Goal: Task Accomplishment & Management: Use online tool/utility

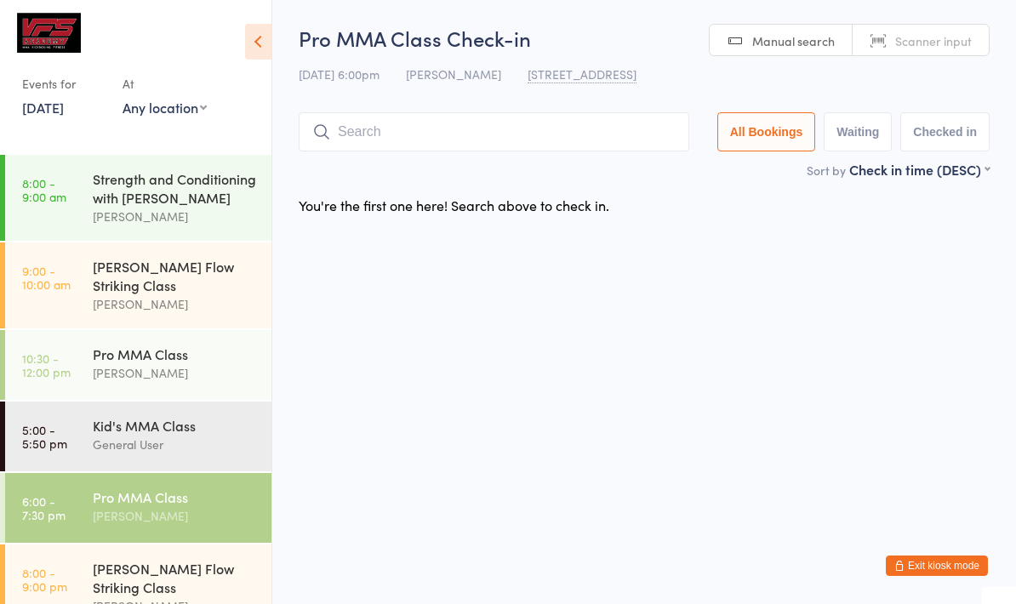
click at [436, 131] on input "search" at bounding box center [494, 131] width 391 height 39
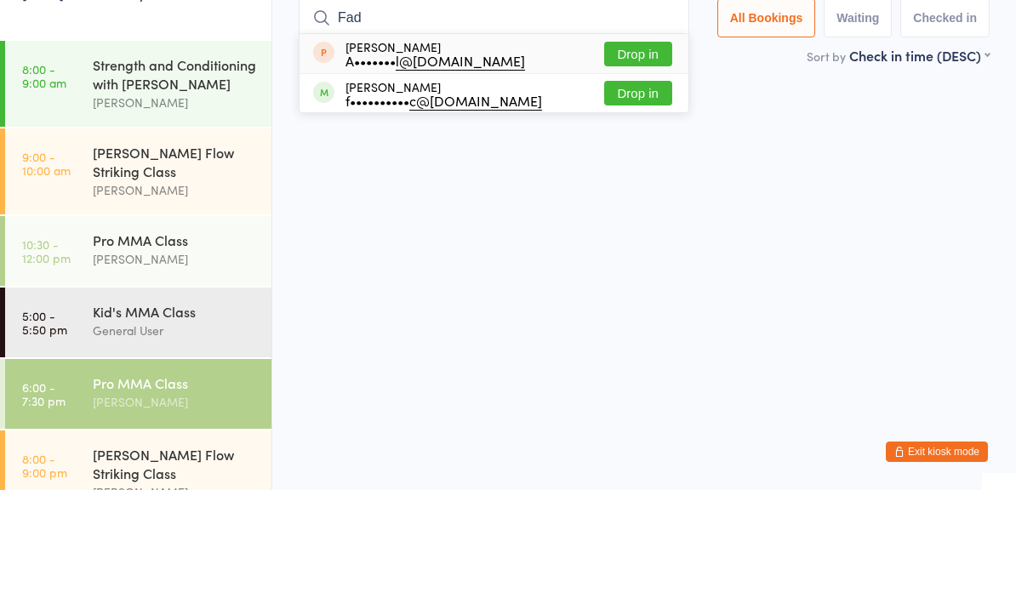
type input "Fad"
click at [628, 195] on button "Drop in" at bounding box center [638, 207] width 68 height 25
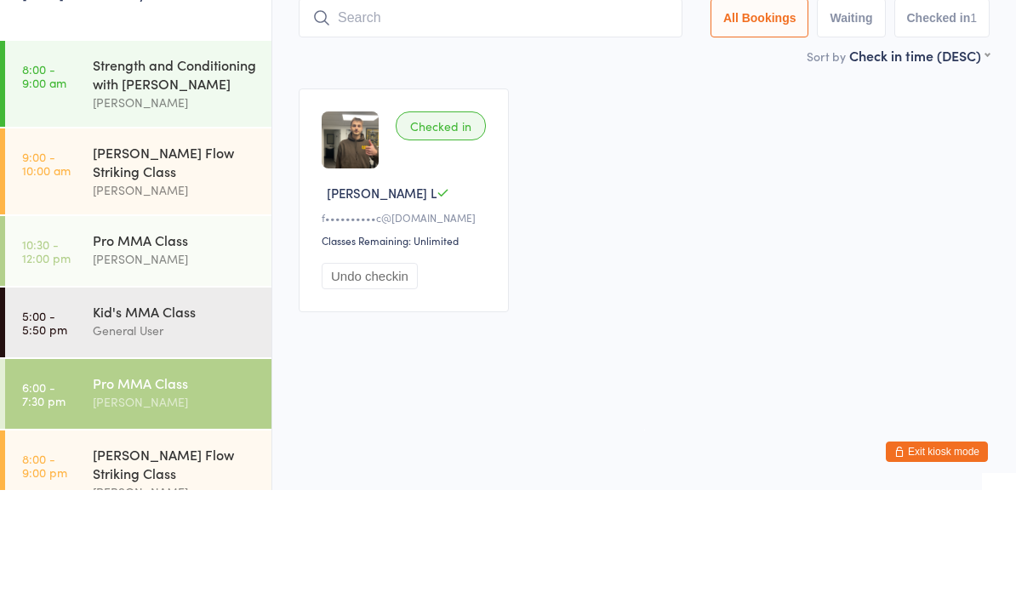
click at [712, 187] on div "Checked in [PERSON_NAME] L f•••••••••• c@[DOMAIN_NAME] Classes Remaining: Unlim…" at bounding box center [644, 314] width 722 height 254
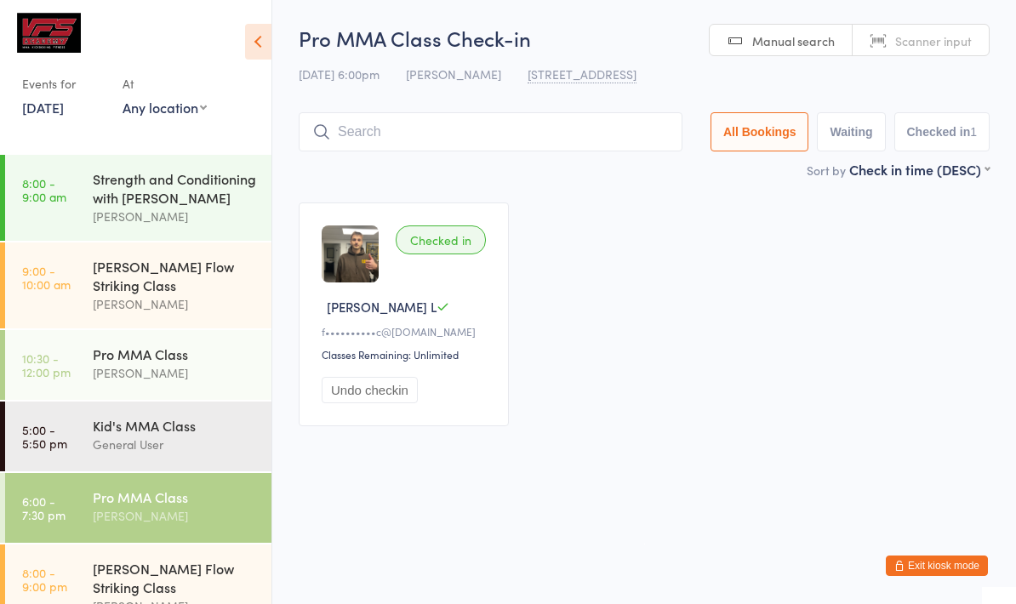
click at [524, 126] on input "search" at bounding box center [491, 131] width 384 height 39
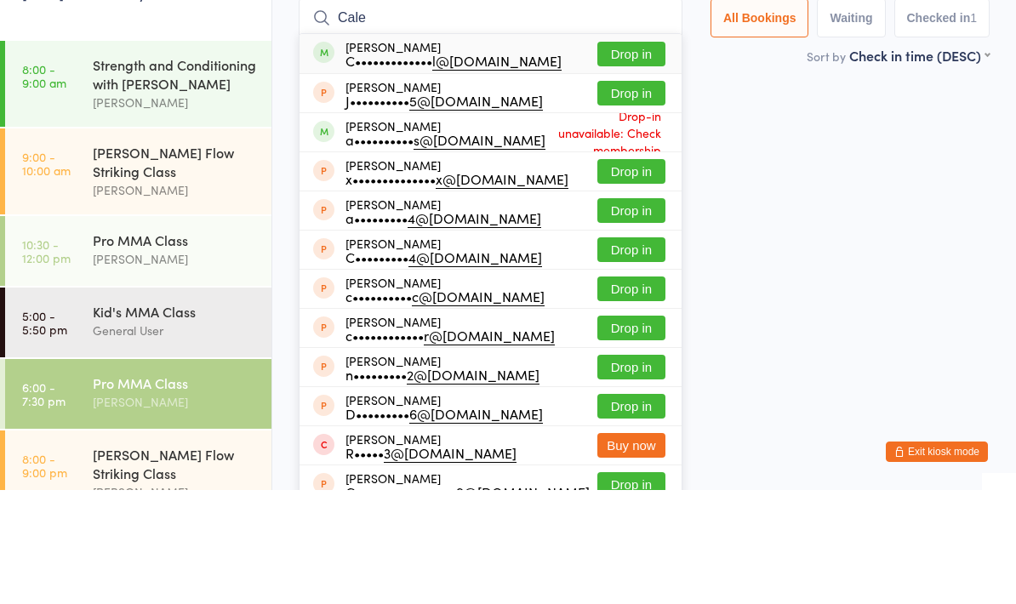
type input "Cale"
click at [551, 148] on div "[PERSON_NAME] C••••••••••••• l@[DOMAIN_NAME] Drop in" at bounding box center [491, 167] width 382 height 39
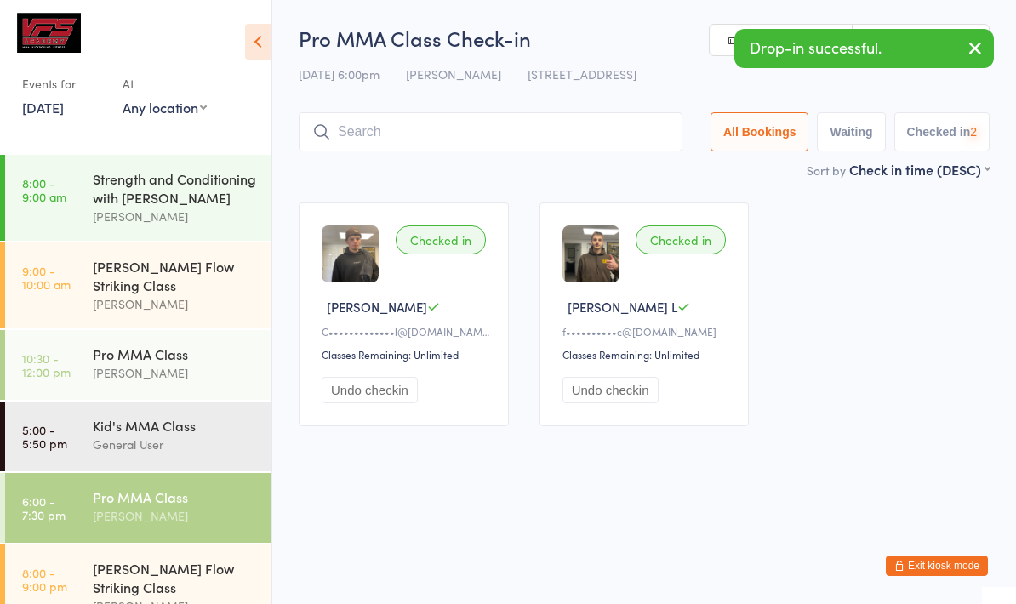
click at [611, 135] on input "search" at bounding box center [491, 131] width 384 height 39
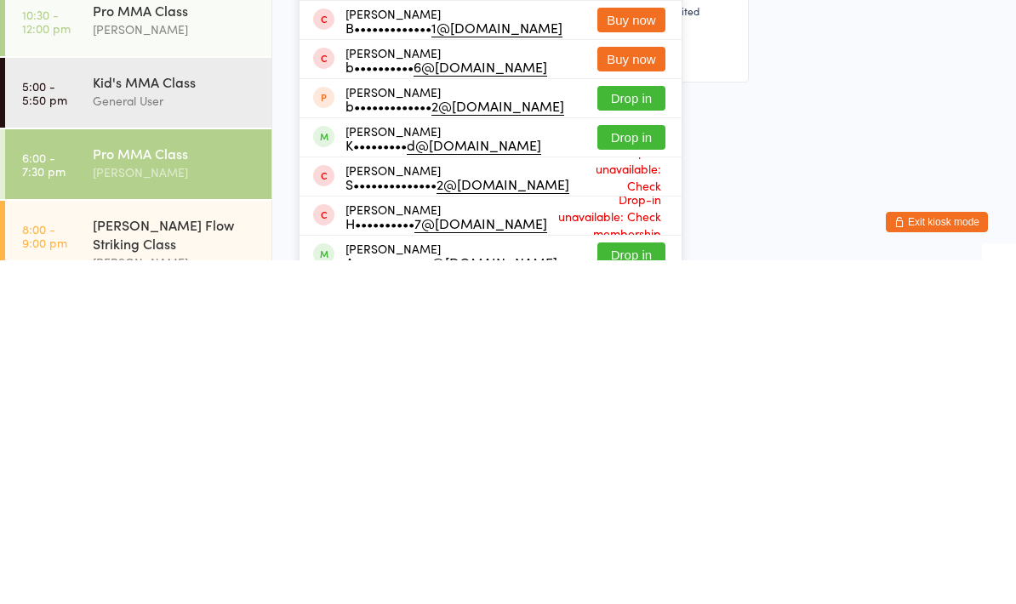
type input "[PERSON_NAME]"
click at [621, 469] on button "Drop in" at bounding box center [631, 481] width 68 height 25
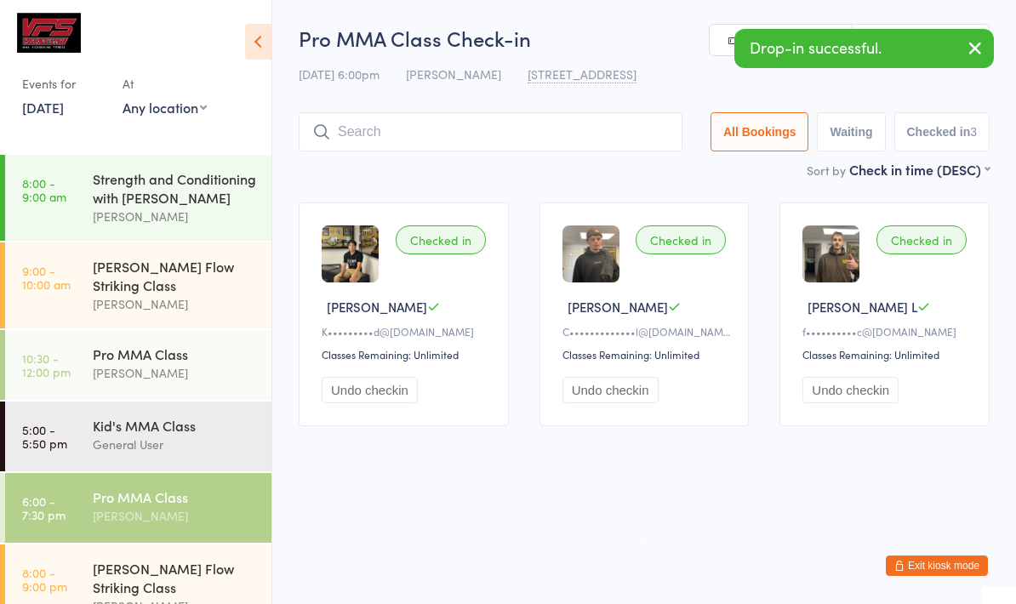
click at [562, 147] on input "search" at bounding box center [491, 131] width 384 height 39
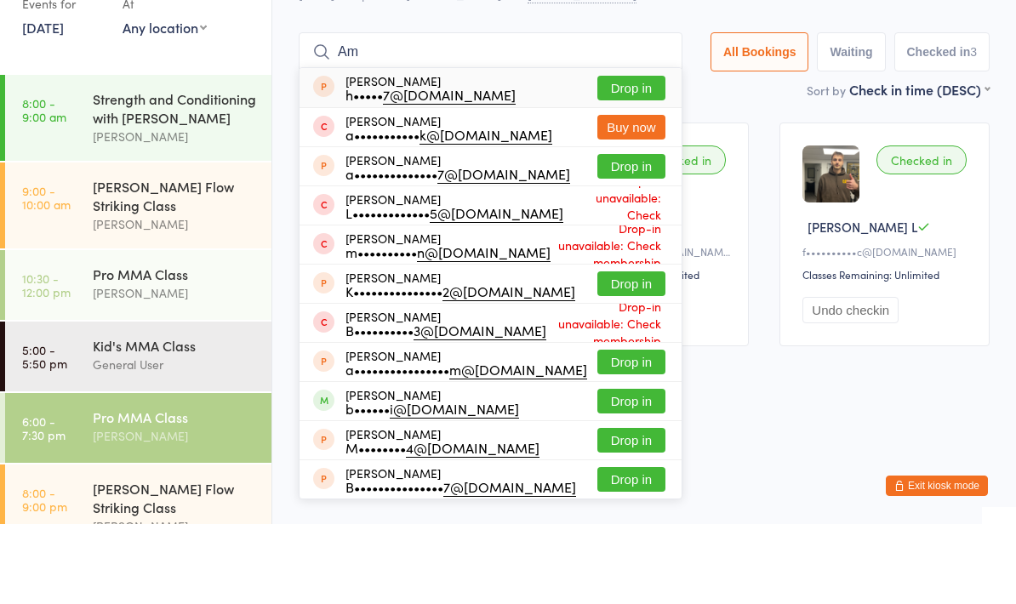
type input "A"
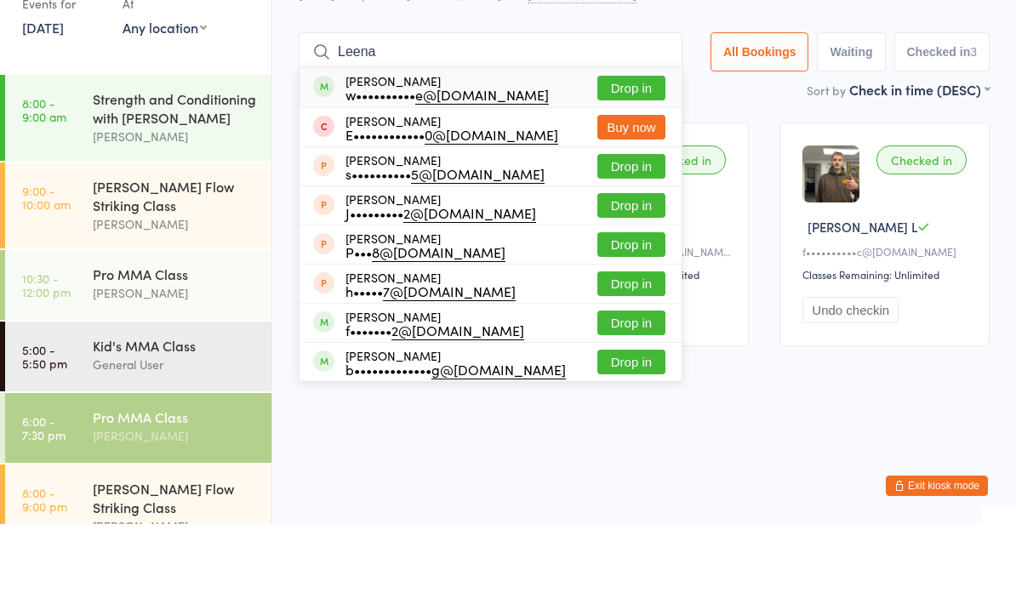
type input "Leena"
click at [624, 156] on button "Drop in" at bounding box center [631, 168] width 68 height 25
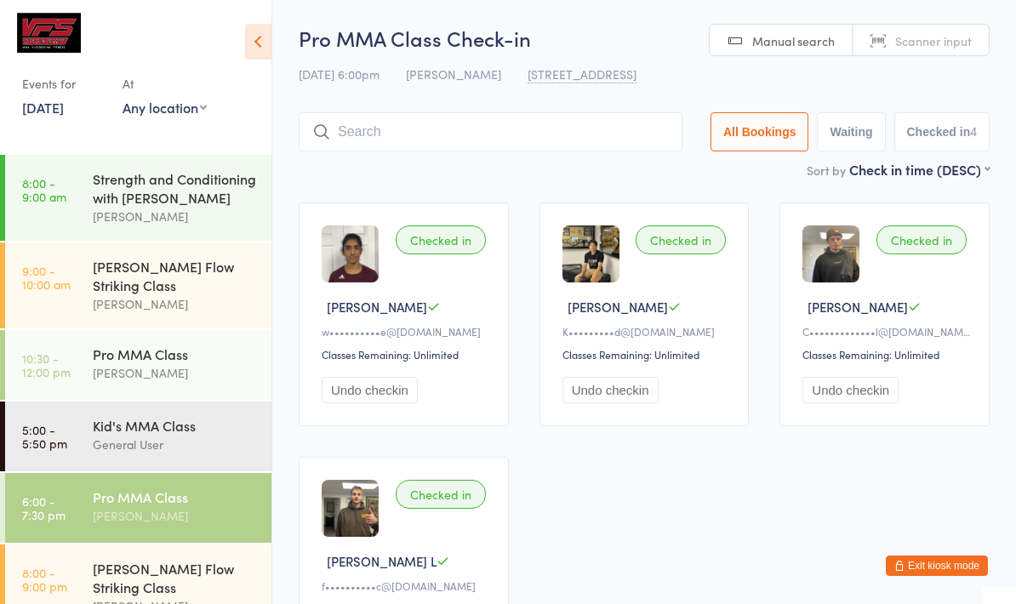
click at [574, 133] on input "search" at bounding box center [491, 131] width 384 height 39
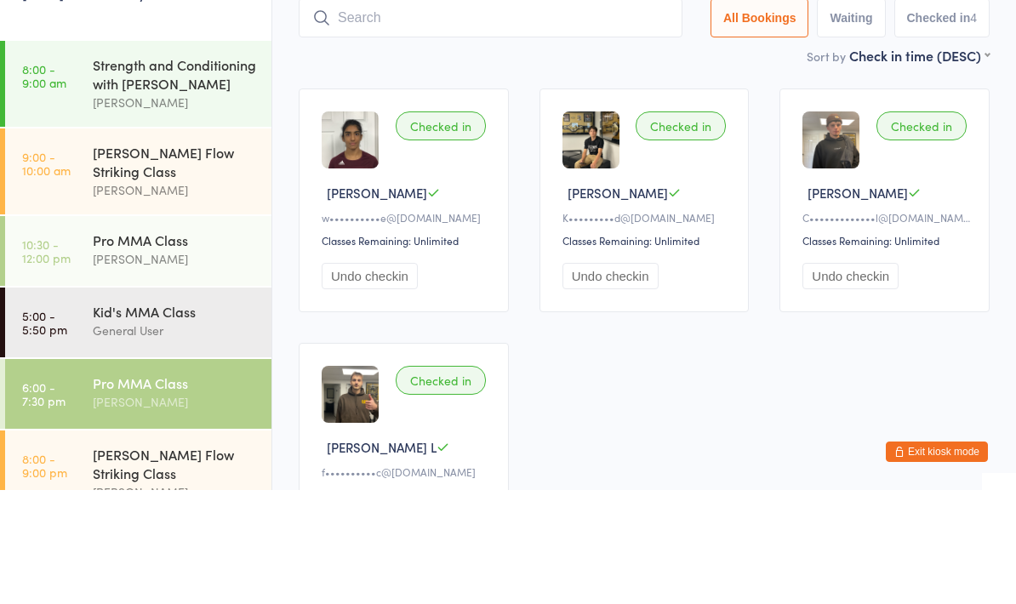
scroll to position [114, 0]
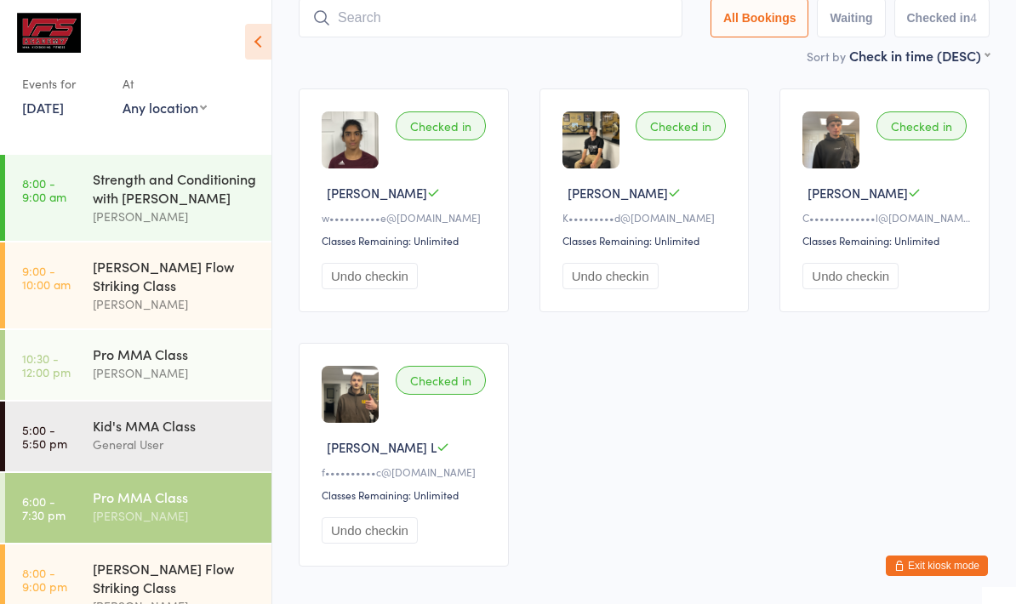
click at [603, 36] on input "search" at bounding box center [491, 17] width 384 height 39
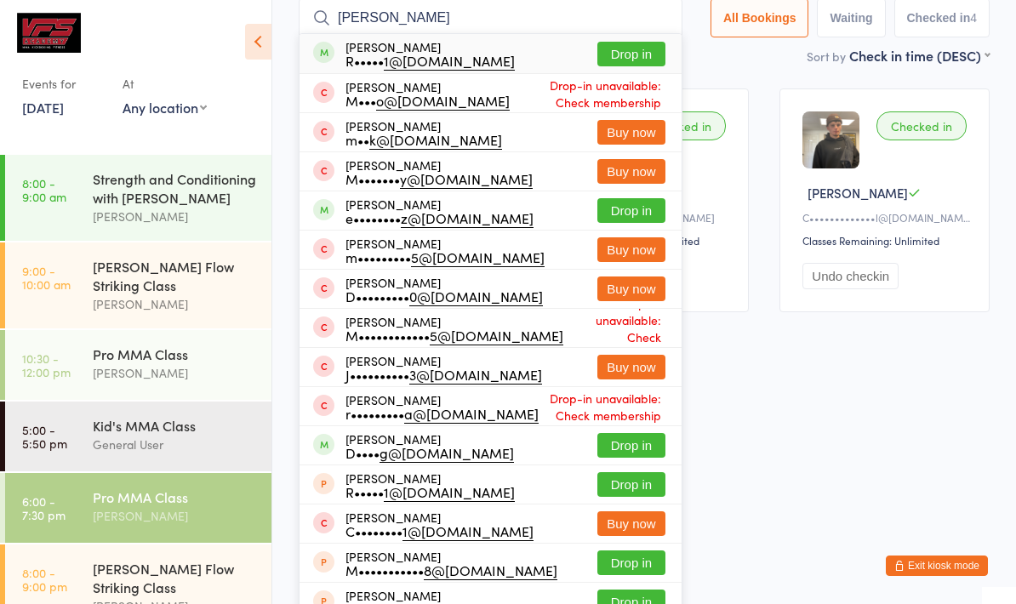
type input "[PERSON_NAME]"
click at [624, 45] on button "Drop in" at bounding box center [631, 54] width 68 height 25
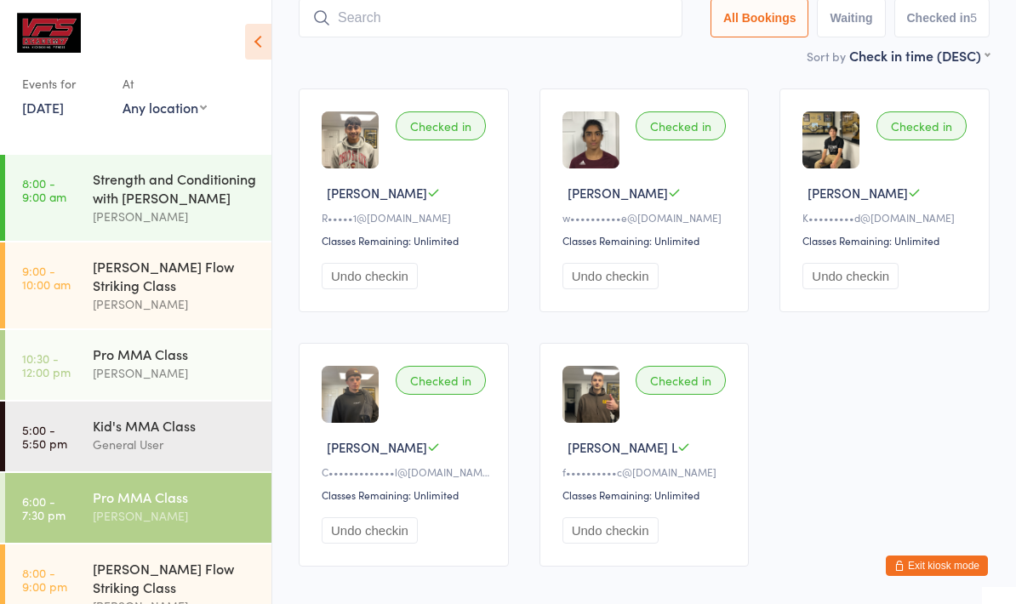
click at [559, 7] on input "search" at bounding box center [491, 17] width 384 height 39
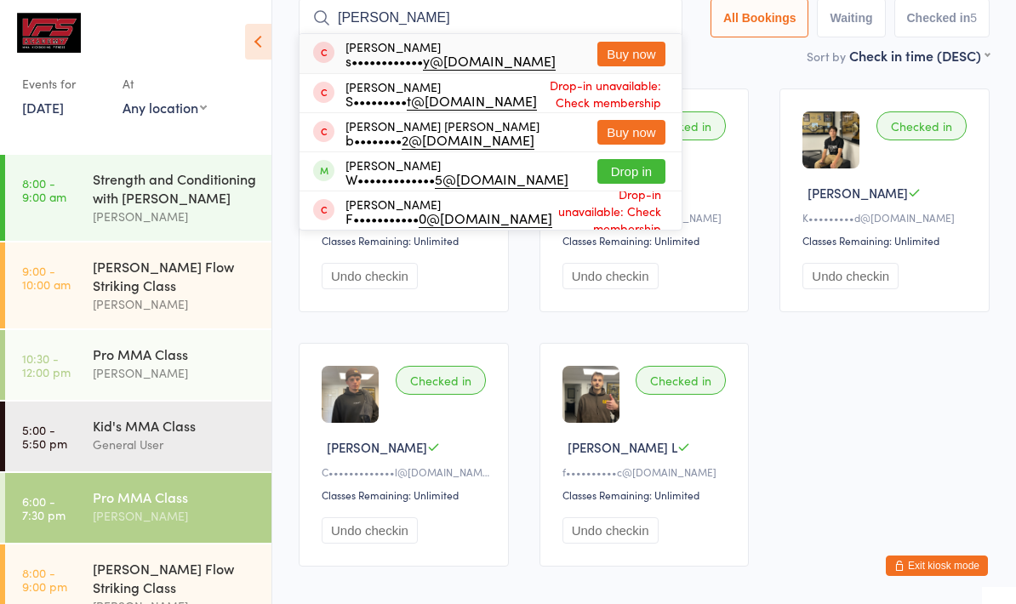
type input "[PERSON_NAME]"
click at [511, 141] on div "[PERSON_NAME] [PERSON_NAME] b•••••••• 2@[DOMAIN_NAME] Buy now" at bounding box center [491, 132] width 382 height 38
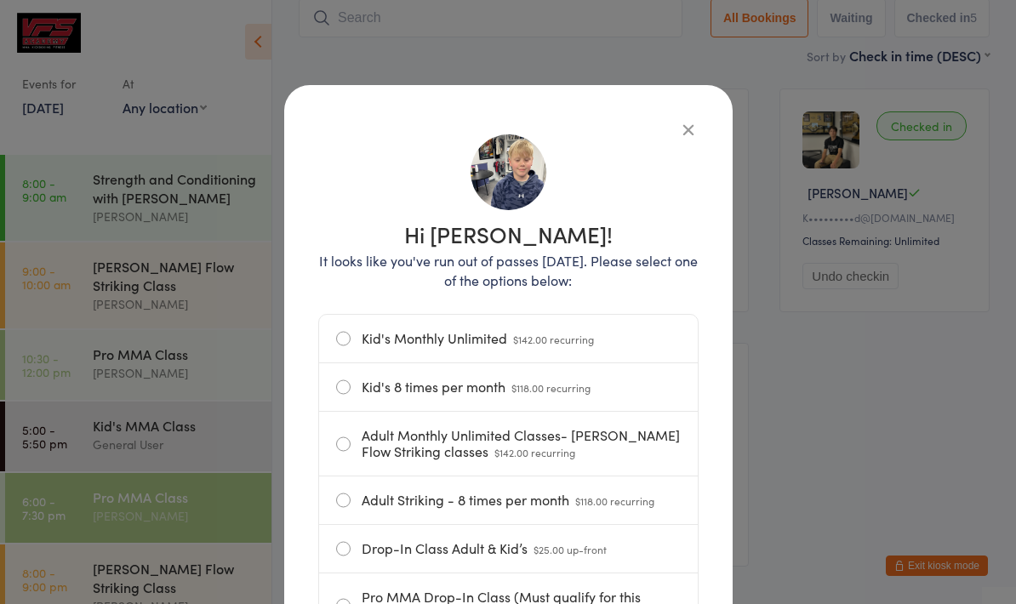
click at [698, 131] on button "button" at bounding box center [688, 129] width 20 height 20
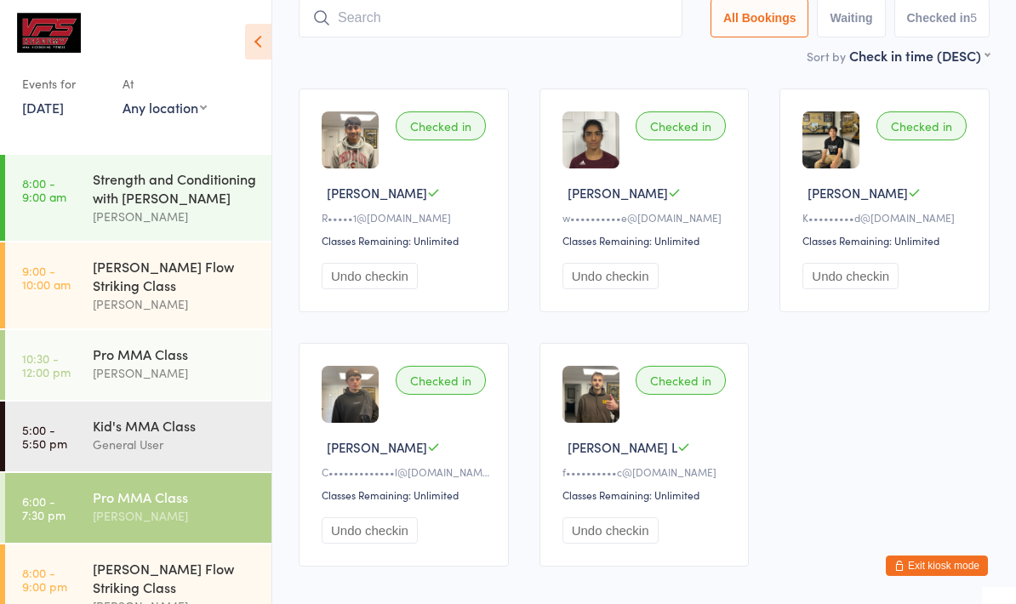
click at [602, 20] on input "search" at bounding box center [491, 17] width 384 height 39
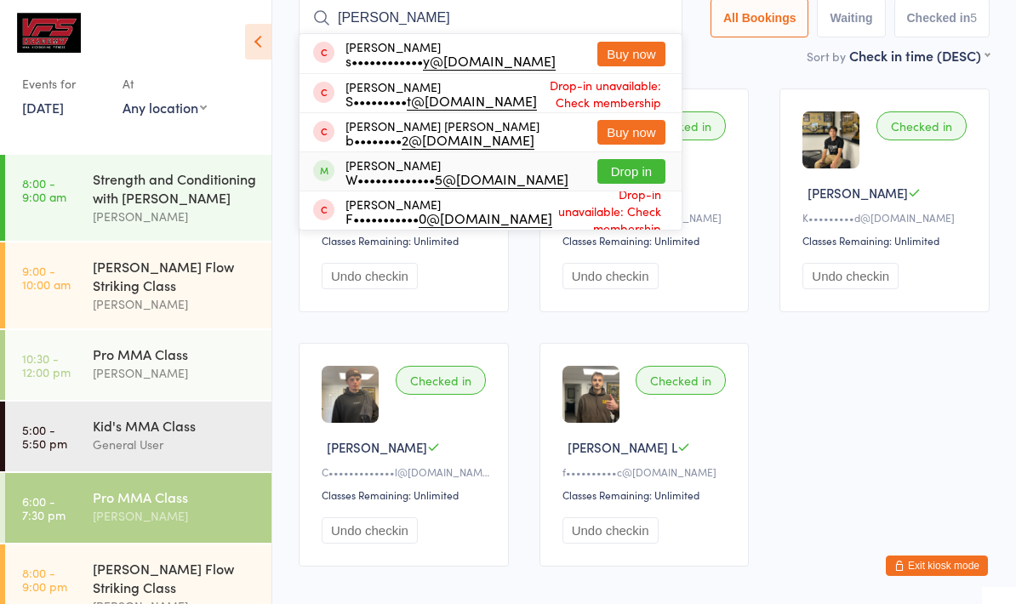
type input "[PERSON_NAME]"
click at [484, 184] on div "W••••••••••••• 5@[DOMAIN_NAME]" at bounding box center [456, 179] width 223 height 14
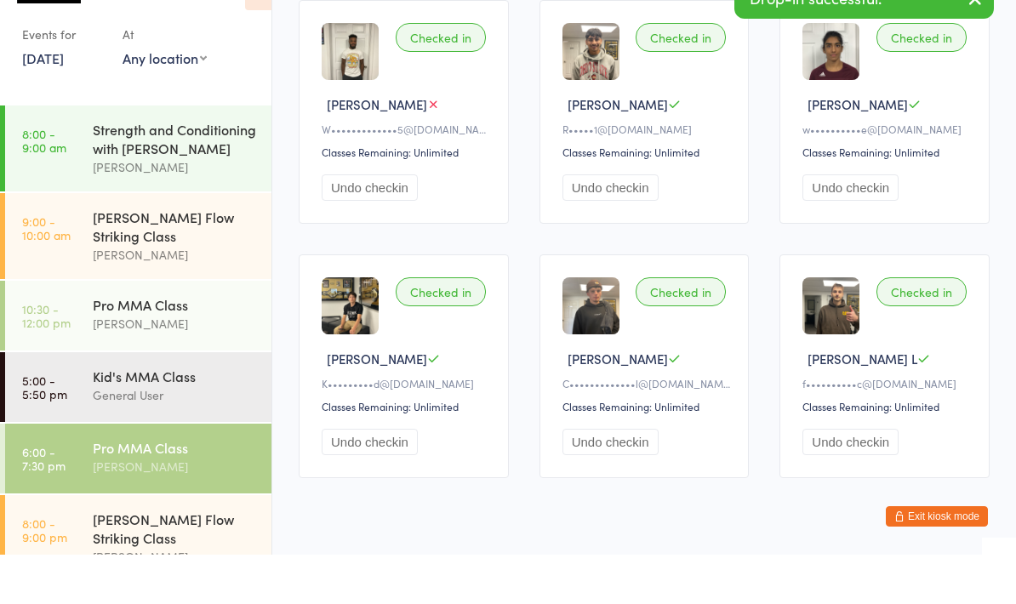
scroll to position [153, 0]
